Goal: Transaction & Acquisition: Purchase product/service

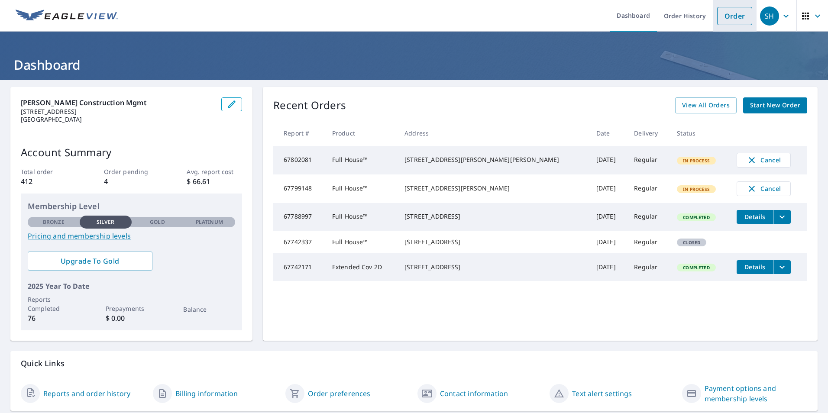
click at [731, 21] on link "Order" at bounding box center [734, 16] width 35 height 18
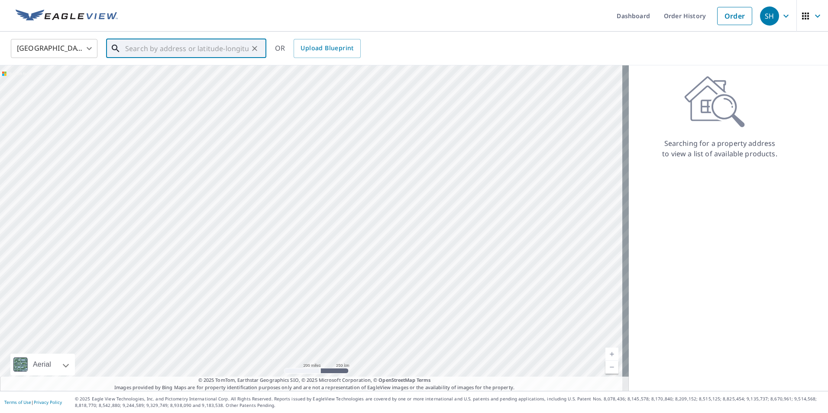
click at [197, 54] on input "text" at bounding box center [186, 48] width 123 height 24
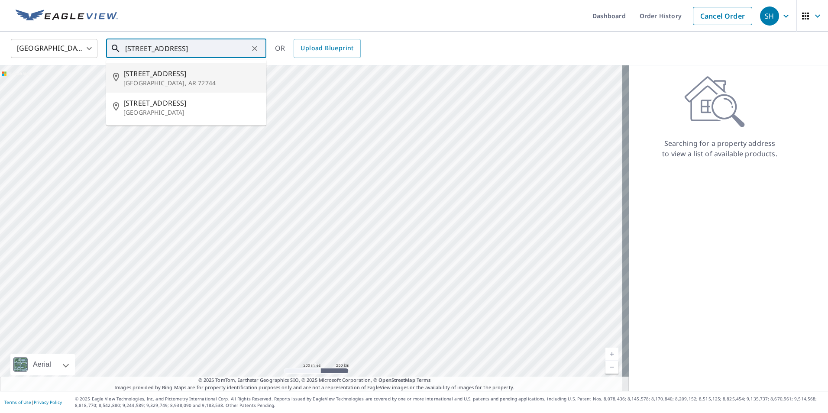
click at [147, 82] on p "[GEOGRAPHIC_DATA], AR 72744" at bounding box center [191, 83] width 136 height 9
type input "[STREET_ADDRESS]"
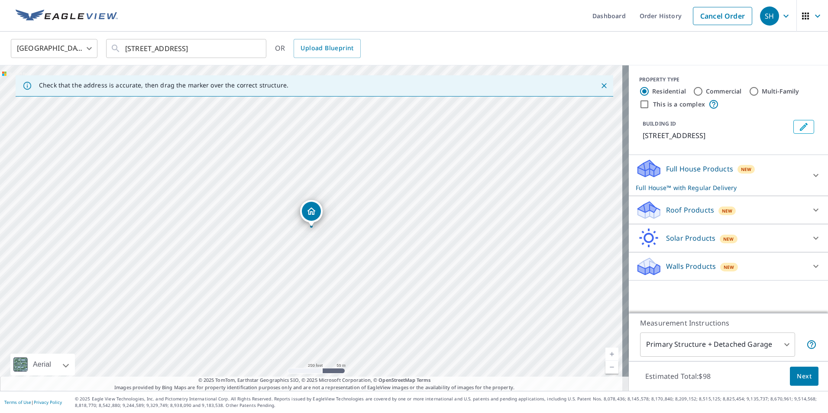
click at [799, 377] on span "Next" at bounding box center [804, 376] width 15 height 11
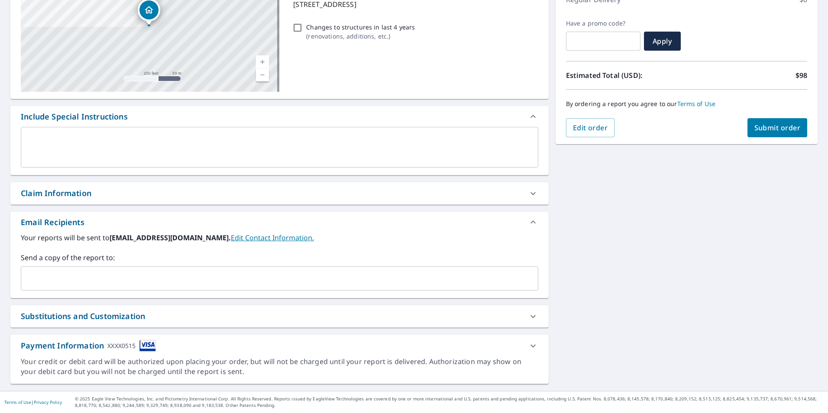
scroll to position [132, 0]
click at [68, 276] on input "text" at bounding box center [273, 278] width 497 height 16
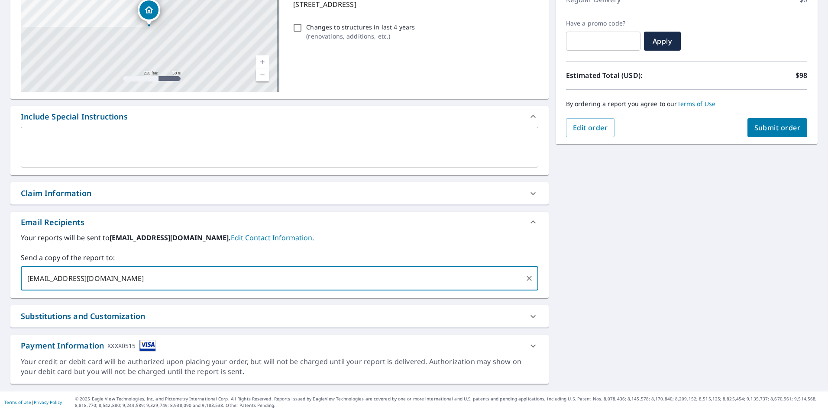
type input "[EMAIL_ADDRESS][DOMAIN_NAME]"
click at [772, 125] on span "Submit order" at bounding box center [778, 128] width 46 height 10
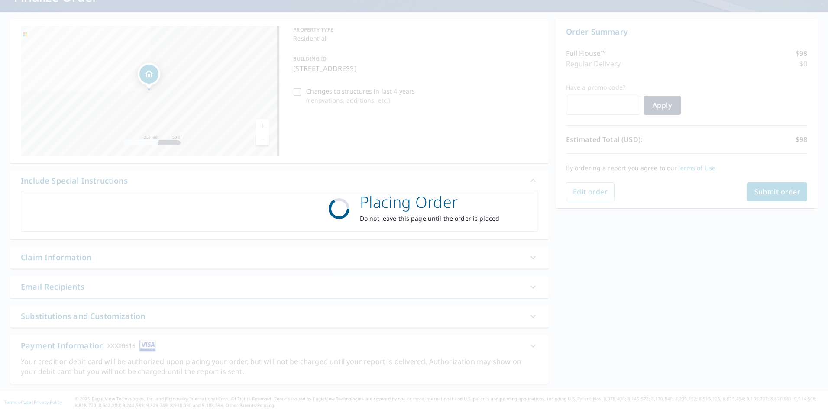
scroll to position [68, 0]
